Goal: Information Seeking & Learning: Check status

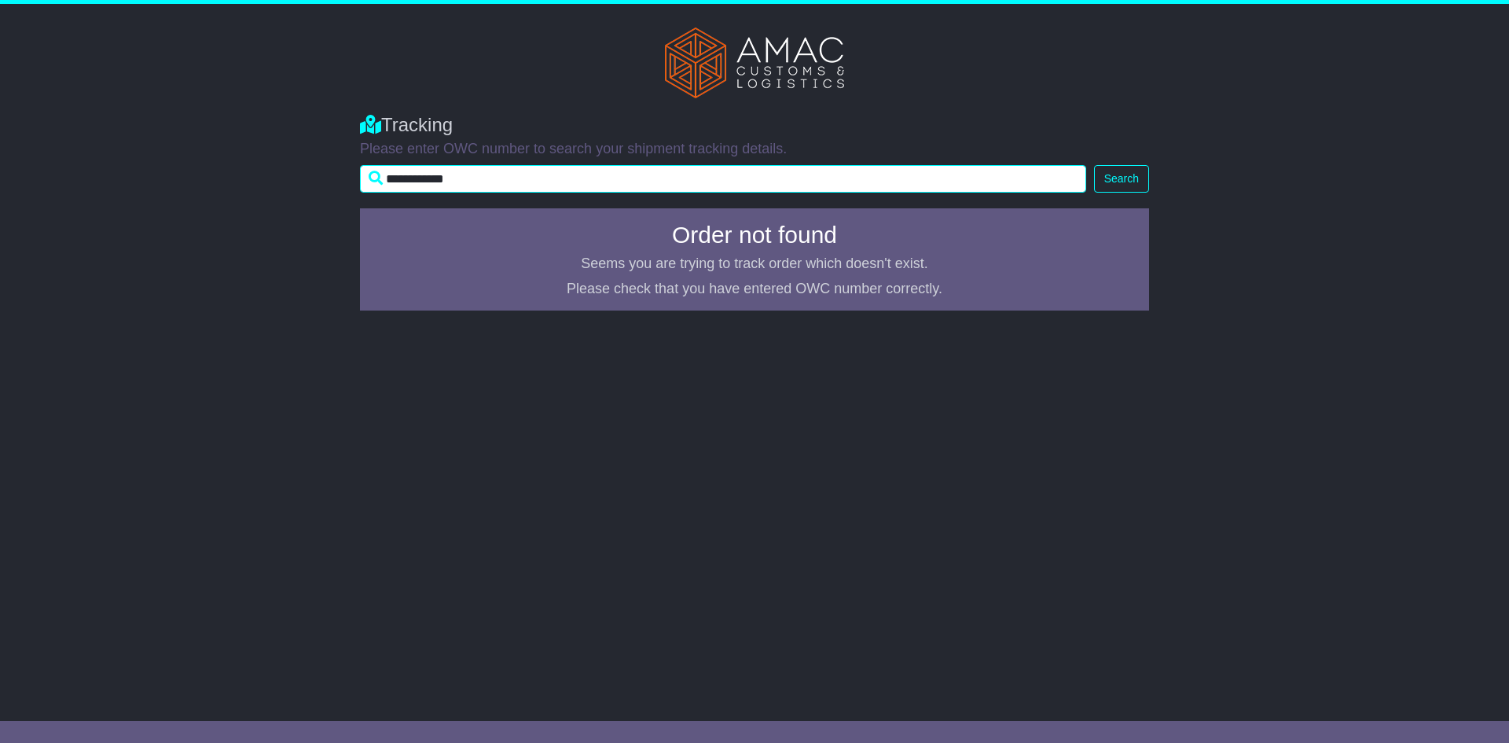
drag, startPoint x: 535, startPoint y: 184, endPoint x: 376, endPoint y: 186, distance: 159.6
click at [376, 186] on input "**********" at bounding box center [723, 179] width 726 height 28
paste input "*"
type input "**********"
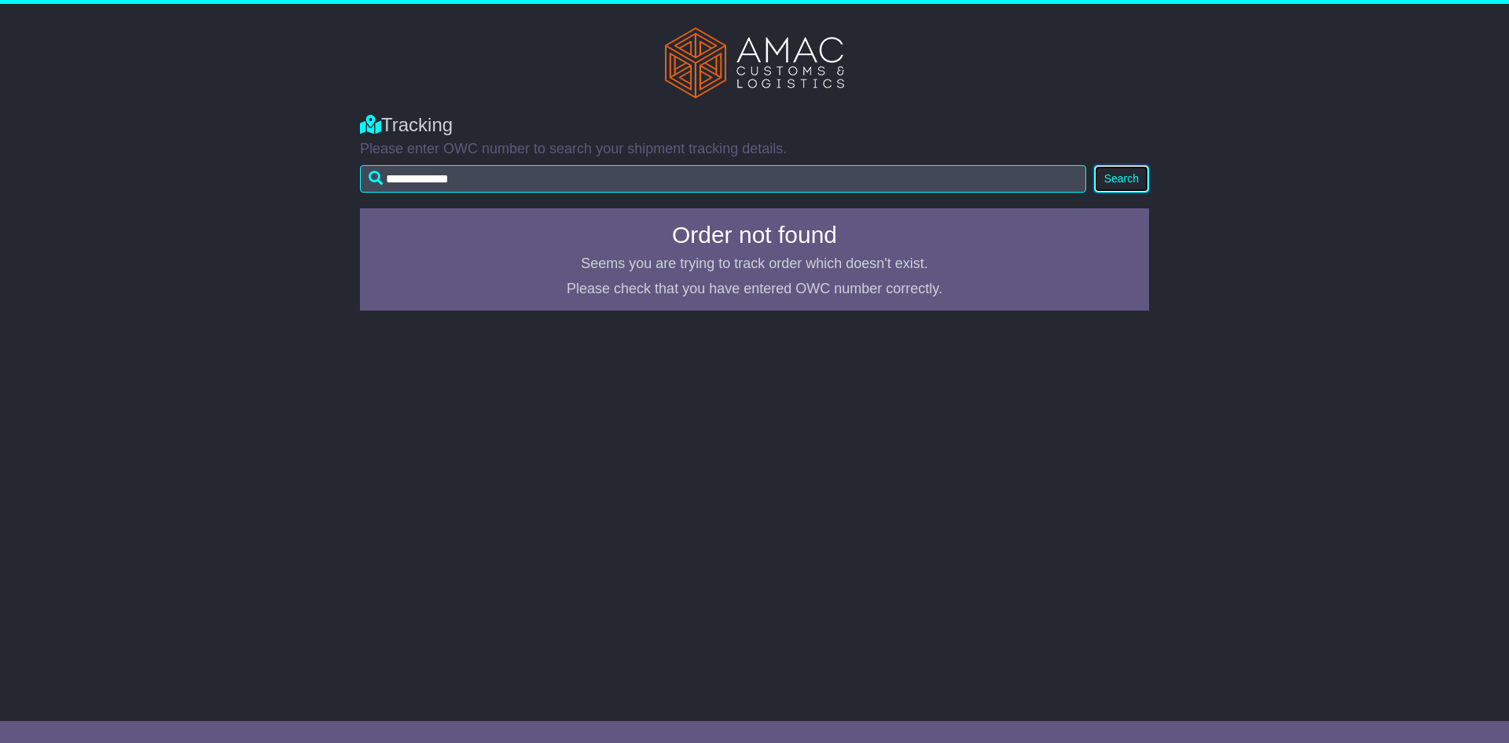
click at [1103, 176] on button "Search" at bounding box center [1121, 179] width 55 height 28
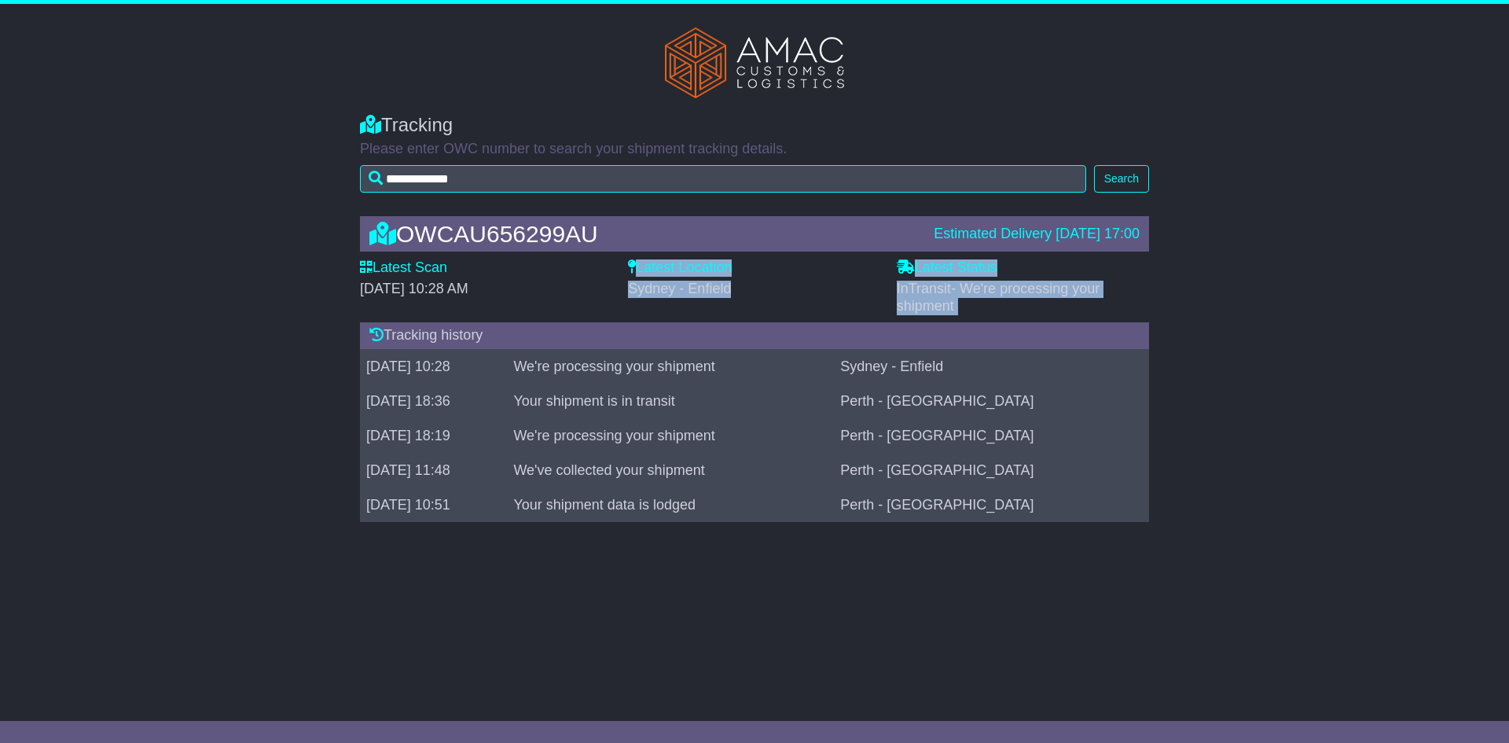
drag, startPoint x: 619, startPoint y: 282, endPoint x: 770, endPoint y: 284, distance: 151.7
click at [770, 284] on div "Latest Scan 13 October 2025 - 10:28 AM Latest Status - InTransit - We're proces…" at bounding box center [754, 286] width 805 height 55
click at [745, 286] on div "Sydney - Enfield" at bounding box center [754, 289] width 252 height 17
drag, startPoint x: 739, startPoint y: 287, endPoint x: 549, endPoint y: 287, distance: 189.4
click at [549, 287] on div "Latest Scan 13 October 2025 - 10:28 AM Latest Status - InTransit - We're proces…" at bounding box center [754, 286] width 805 height 55
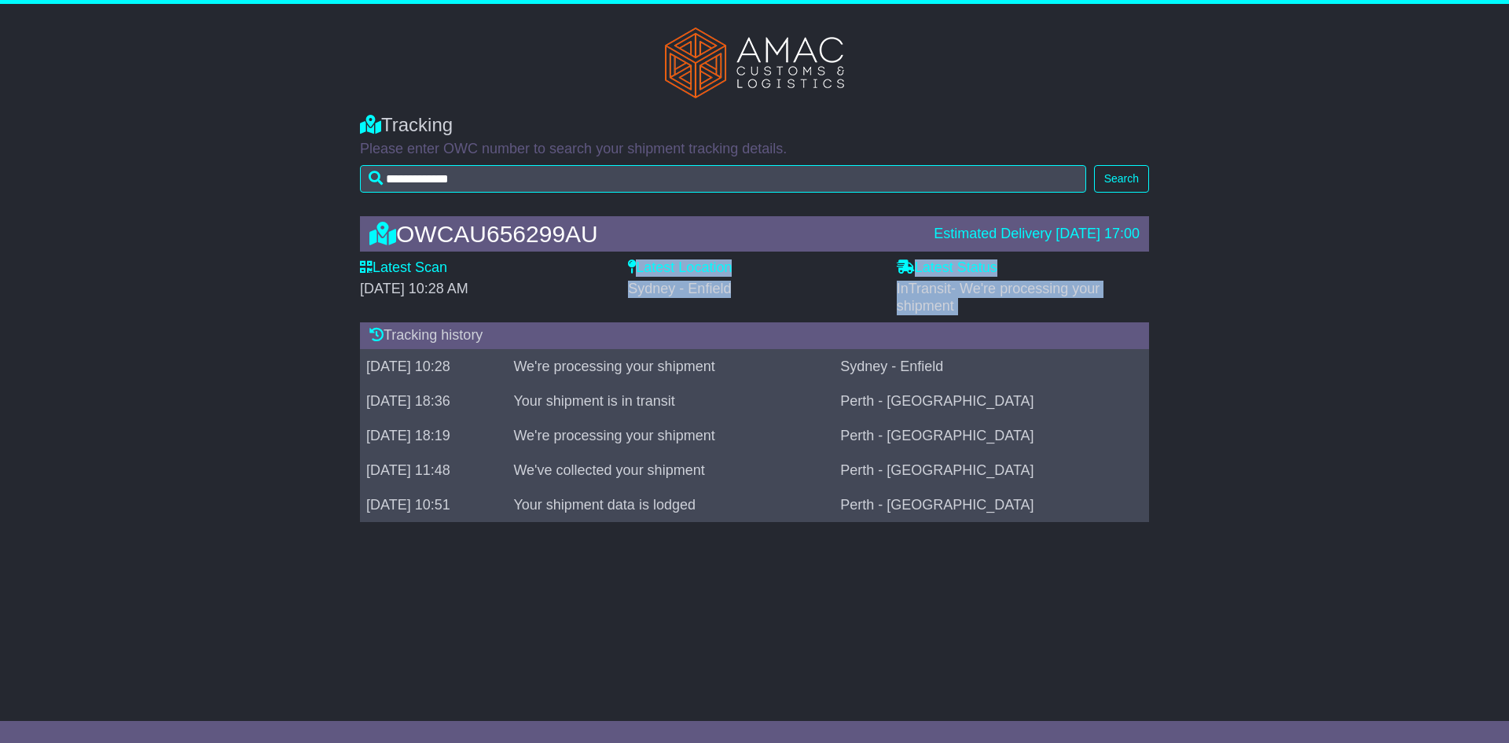
click at [602, 310] on div "Latest Scan 13 October 2025 - 10:28 AM" at bounding box center [486, 286] width 268 height 55
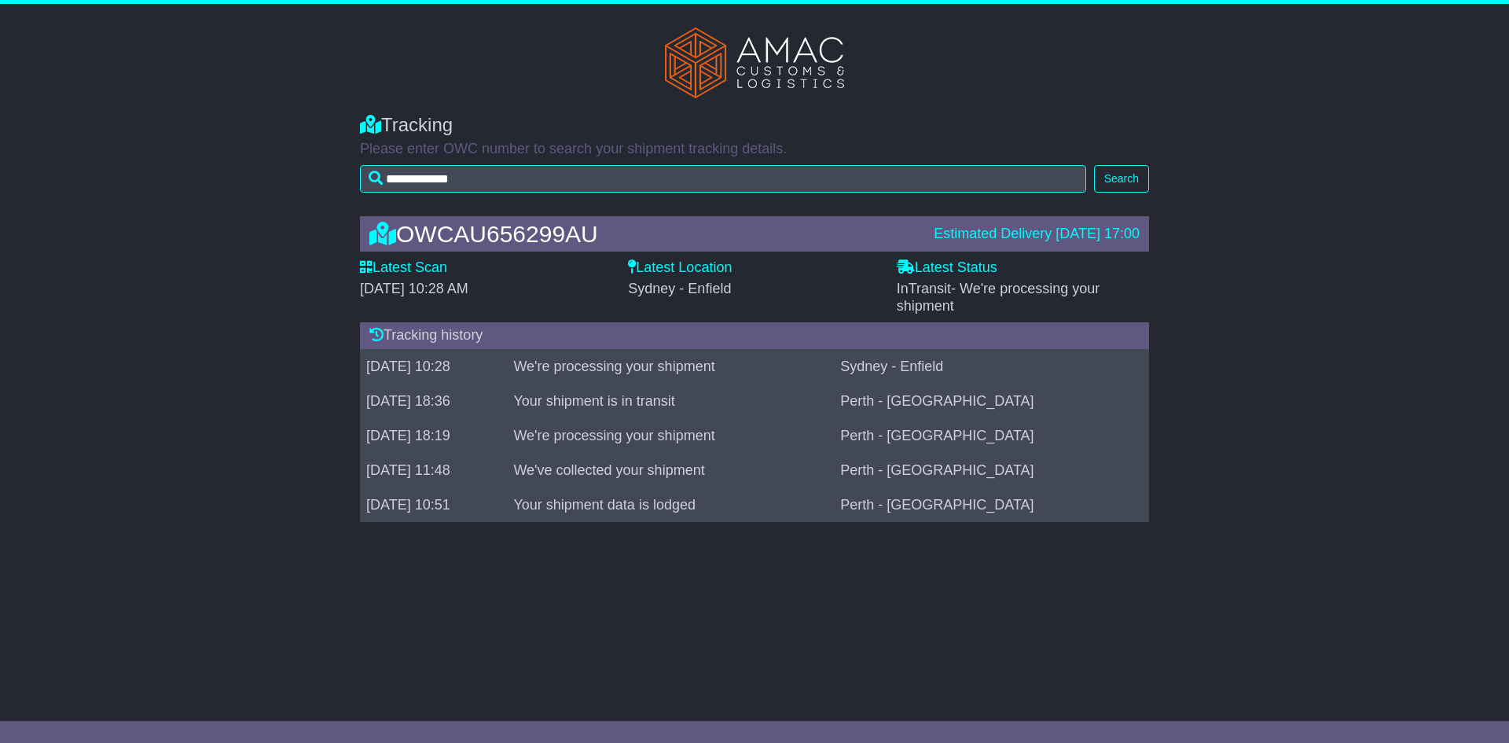
click at [432, 333] on div "Tracking history" at bounding box center [754, 335] width 789 height 27
click at [472, 333] on div "Tracking history" at bounding box center [754, 335] width 789 height 27
